Goal: Register for event/course: Register for event/course

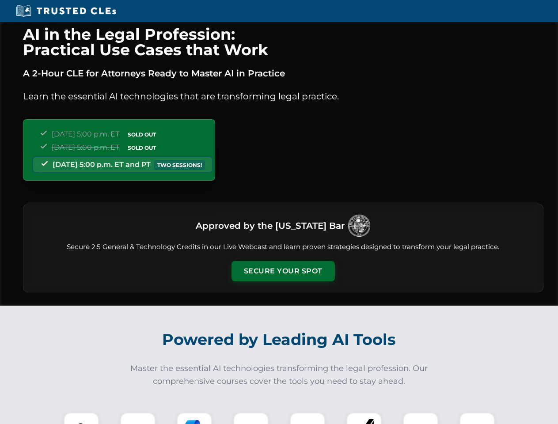
click at [283, 271] on button "Secure Your Spot" at bounding box center [283, 271] width 103 height 20
click at [81, 419] on img at bounding box center [81, 431] width 26 height 26
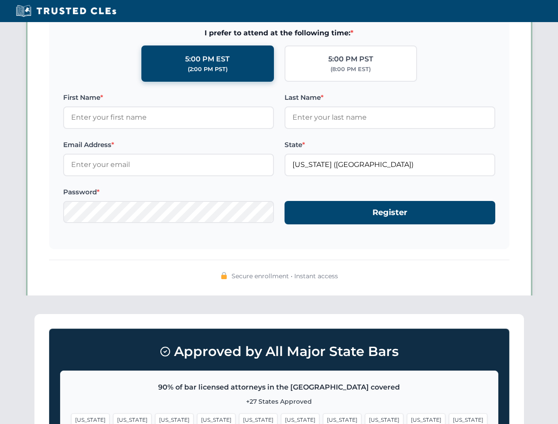
click at [323, 419] on span "[US_STATE]" at bounding box center [342, 420] width 38 height 13
click at [407, 419] on span "[US_STATE]" at bounding box center [426, 420] width 38 height 13
